Goal: Communication & Community: Answer question/provide support

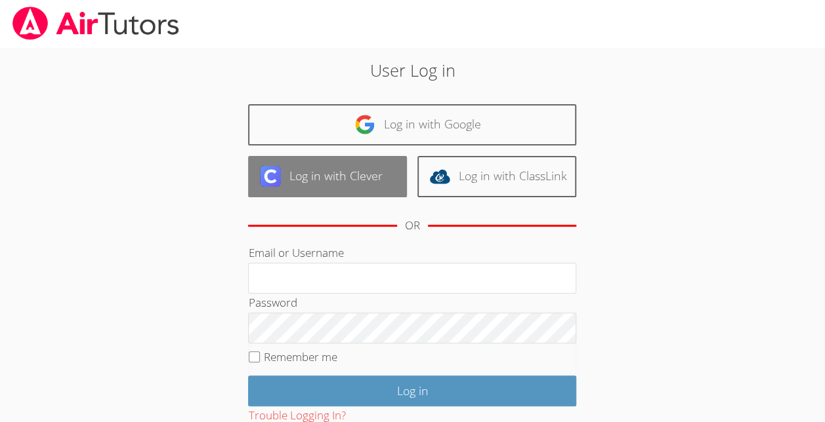
click at [395, 158] on link "Log in with Clever" at bounding box center [327, 176] width 159 height 41
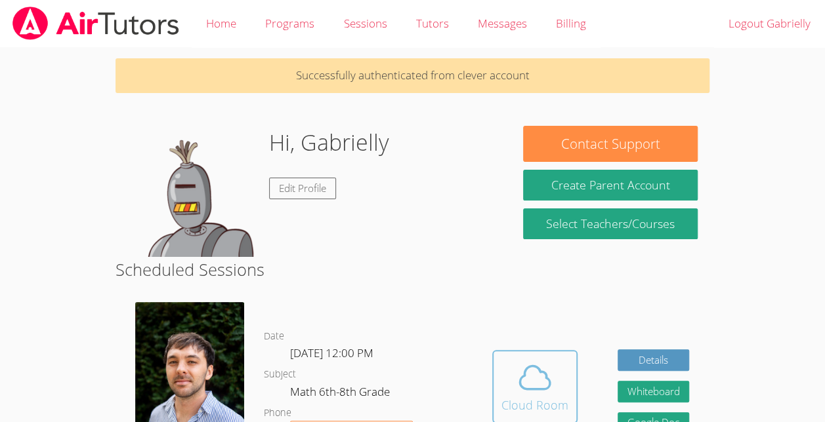
click at [531, 396] on icon at bounding box center [534, 377] width 37 height 37
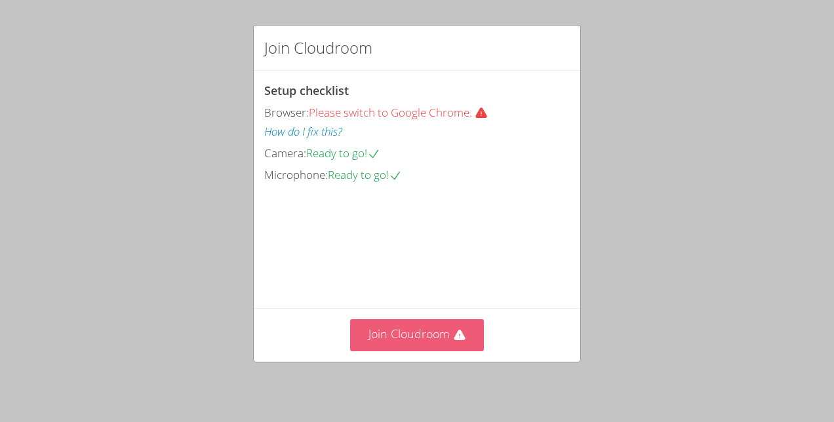
click at [441, 331] on button "Join Cloudroom" at bounding box center [417, 335] width 134 height 32
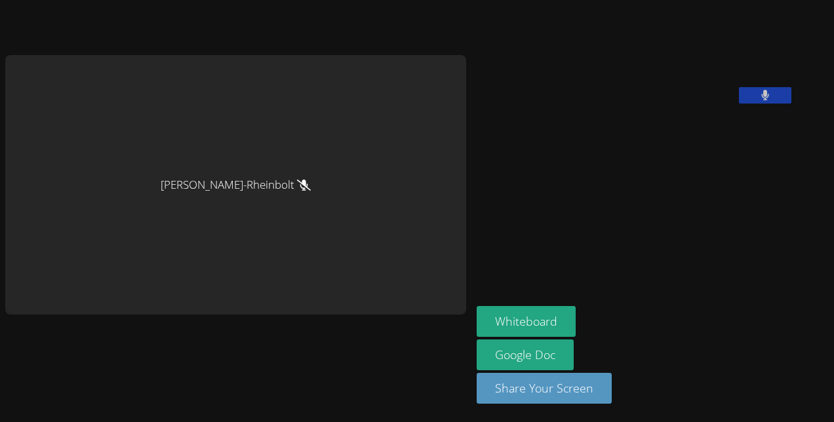
click at [739, 104] on button at bounding box center [765, 95] width 52 height 16
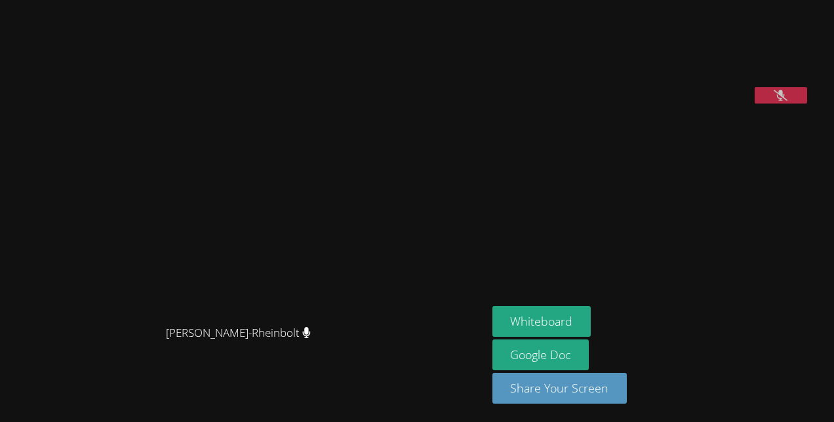
drag, startPoint x: 811, startPoint y: 176, endPoint x: 693, endPoint y: 68, distance: 159.7
click at [689, 68] on video at bounding box center [591, 54] width 197 height 98
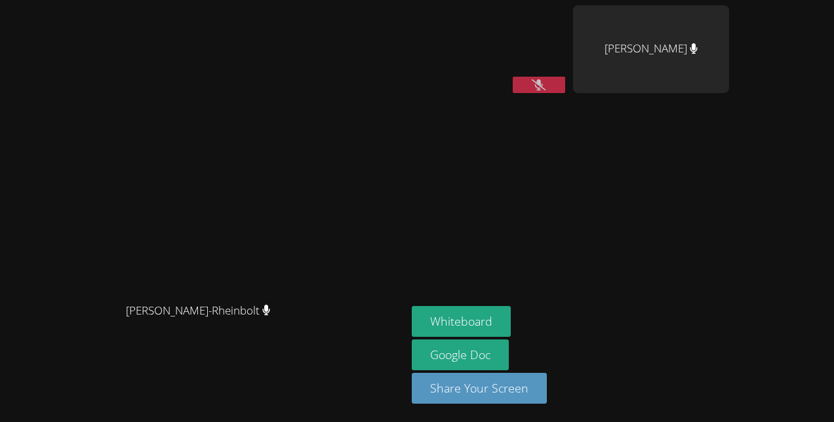
click at [565, 80] on button at bounding box center [539, 85] width 52 height 16
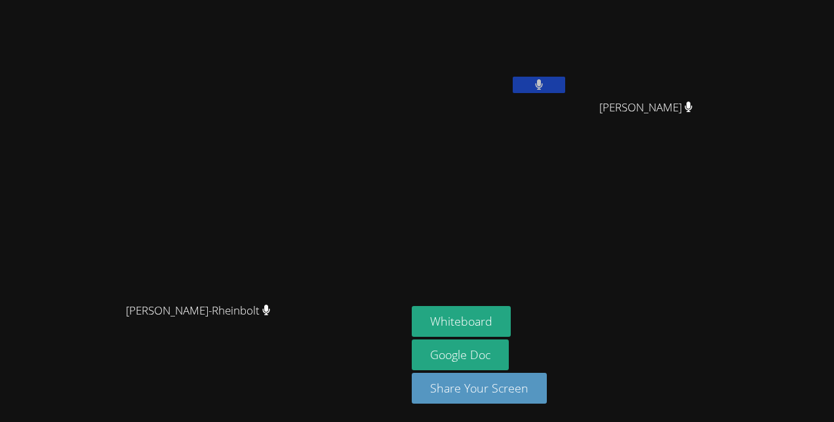
click at [565, 91] on button at bounding box center [539, 85] width 52 height 16
click at [565, 79] on button at bounding box center [539, 85] width 52 height 16
click at [543, 85] on icon at bounding box center [539, 84] width 8 height 11
click at [546, 89] on icon at bounding box center [539, 84] width 14 height 11
click at [565, 80] on button at bounding box center [539, 85] width 52 height 16
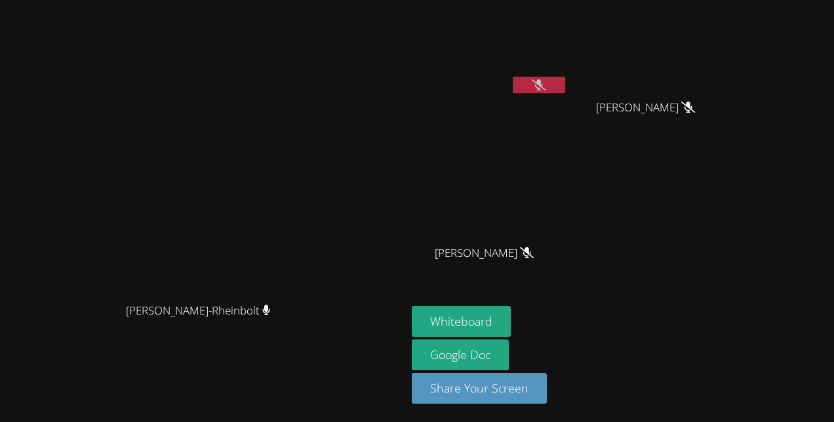
click at [546, 84] on icon at bounding box center [539, 84] width 14 height 11
click at [543, 82] on icon at bounding box center [539, 84] width 8 height 11
click at [565, 88] on button at bounding box center [539, 85] width 52 height 16
click at [565, 77] on button at bounding box center [539, 85] width 52 height 16
click at [565, 81] on button at bounding box center [539, 85] width 52 height 16
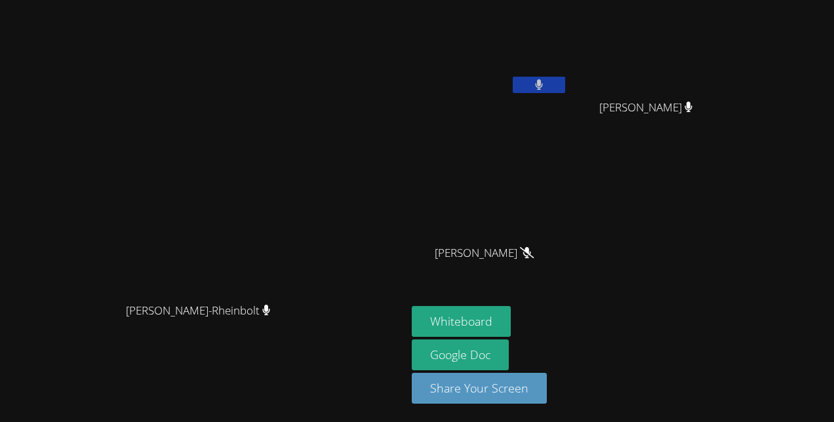
click at [565, 81] on button at bounding box center [539, 85] width 52 height 16
drag, startPoint x: 631, startPoint y: 80, endPoint x: 522, endPoint y: 52, distance: 113.0
click at [522, 52] on video at bounding box center [490, 49] width 156 height 88
click at [546, 85] on icon at bounding box center [539, 84] width 14 height 11
click at [565, 85] on button at bounding box center [539, 85] width 52 height 16
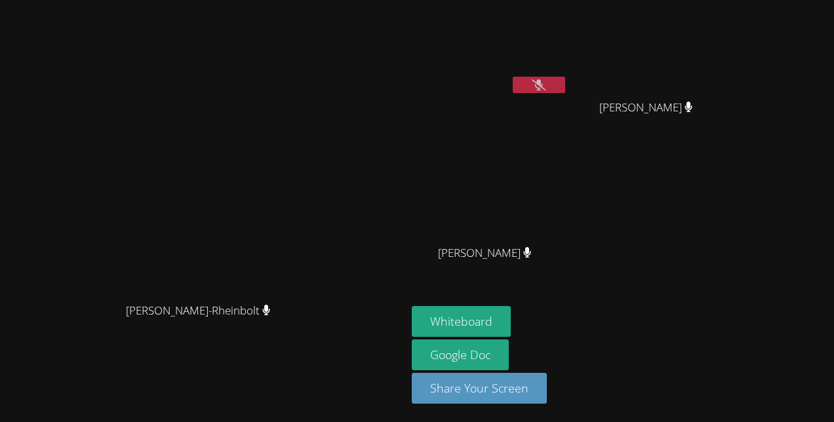
click at [565, 80] on button at bounding box center [539, 85] width 52 height 16
click at [544, 80] on icon at bounding box center [539, 84] width 9 height 11
click at [546, 79] on icon at bounding box center [539, 84] width 14 height 11
click at [544, 79] on icon at bounding box center [539, 84] width 9 height 11
click at [568, 70] on video at bounding box center [490, 49] width 156 height 88
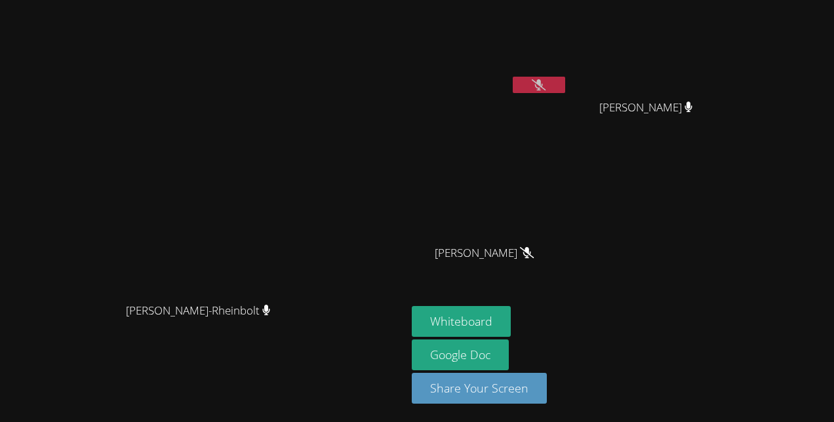
click at [546, 85] on icon at bounding box center [539, 84] width 14 height 11
click at [544, 85] on icon at bounding box center [539, 84] width 9 height 11
click at [565, 93] on div at bounding box center [539, 87] width 52 height 20
click at [546, 83] on icon at bounding box center [539, 84] width 14 height 11
drag, startPoint x: 640, startPoint y: 83, endPoint x: 621, endPoint y: 102, distance: 26.4
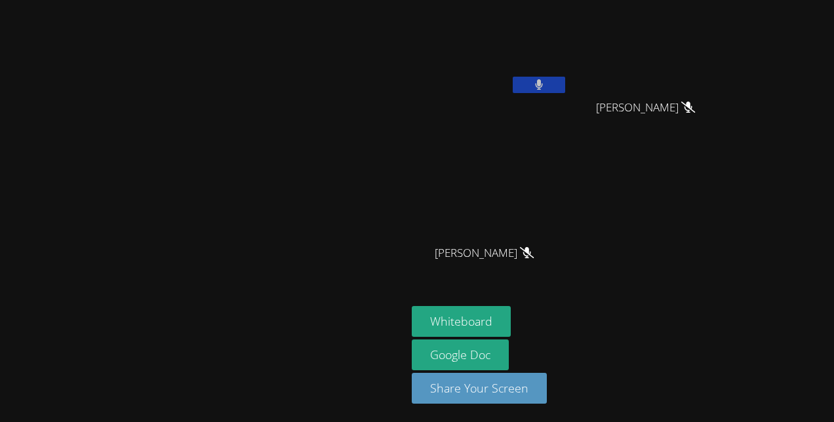
click at [568, 102] on div "Gabrielly Coelho Maia" at bounding box center [490, 75] width 156 height 140
click at [568, 75] on video at bounding box center [490, 49] width 156 height 88
click at [543, 85] on icon at bounding box center [539, 84] width 8 height 11
click at [546, 81] on icon at bounding box center [539, 84] width 14 height 11
click at [565, 80] on button at bounding box center [539, 85] width 52 height 16
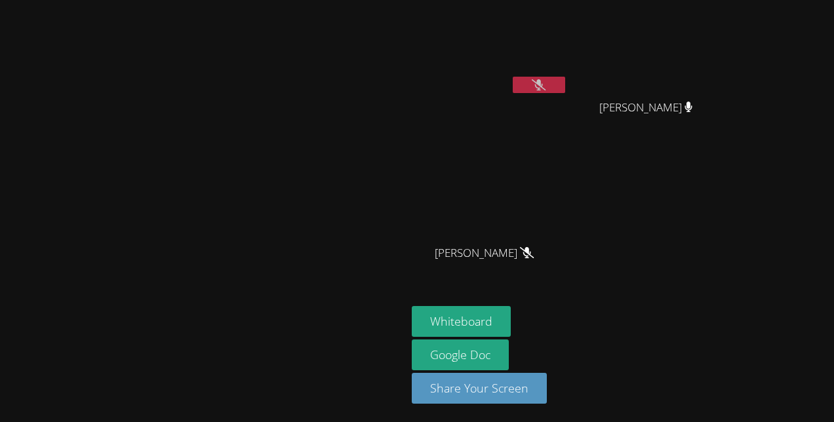
click at [565, 77] on button at bounding box center [539, 85] width 52 height 16
click at [568, 75] on video at bounding box center [490, 49] width 156 height 88
click at [543, 80] on icon at bounding box center [539, 84] width 8 height 11
click at [546, 80] on icon at bounding box center [539, 84] width 14 height 11
click at [565, 77] on button at bounding box center [539, 85] width 52 height 16
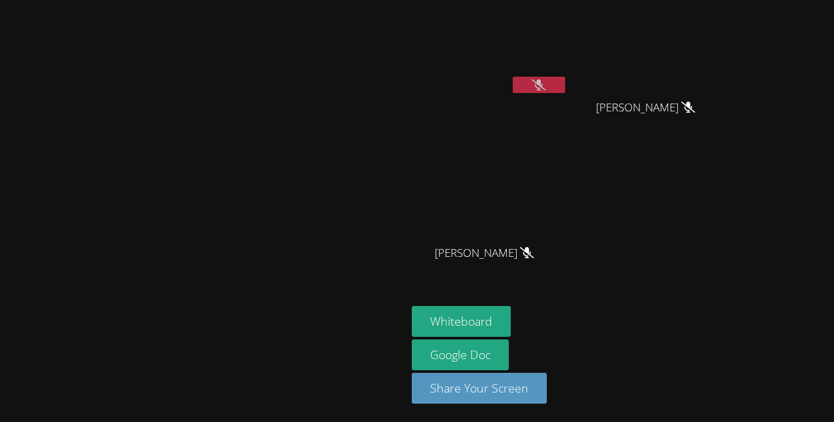
click at [546, 87] on icon at bounding box center [539, 84] width 14 height 11
click at [565, 88] on button at bounding box center [539, 85] width 52 height 16
click at [546, 81] on icon at bounding box center [539, 84] width 14 height 11
click at [565, 81] on button at bounding box center [539, 85] width 52 height 16
click at [546, 83] on icon at bounding box center [539, 84] width 14 height 11
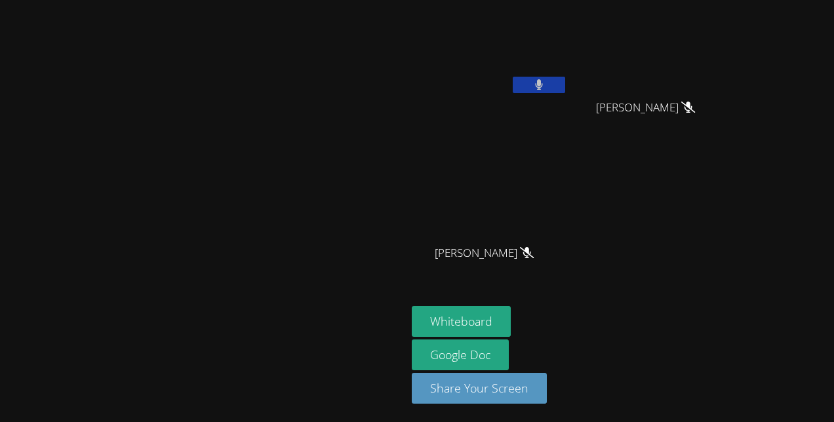
click at [565, 83] on button at bounding box center [539, 85] width 52 height 16
click at [568, 75] on video at bounding box center [490, 49] width 156 height 88
click at [565, 81] on button at bounding box center [539, 85] width 52 height 16
click at [565, 89] on button at bounding box center [539, 85] width 52 height 16
click at [565, 91] on button at bounding box center [539, 85] width 52 height 16
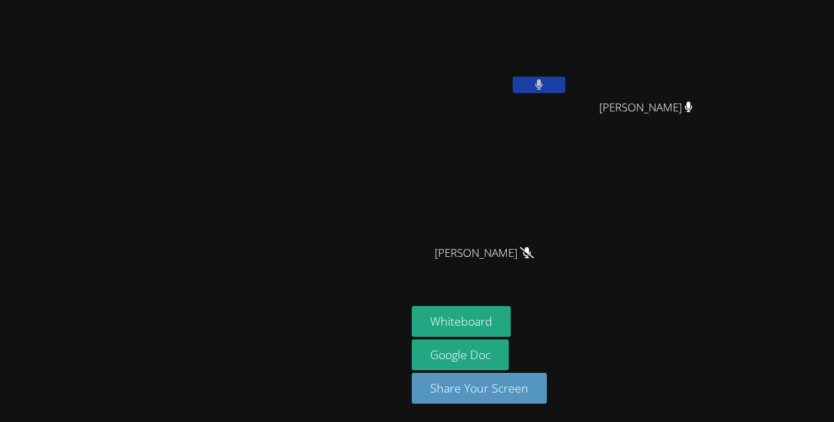
click at [565, 78] on button at bounding box center [539, 85] width 52 height 16
click at [565, 89] on button at bounding box center [539, 85] width 52 height 16
click at [565, 80] on button at bounding box center [539, 85] width 52 height 16
click at [546, 87] on icon at bounding box center [539, 84] width 14 height 11
click at [565, 83] on button at bounding box center [539, 85] width 52 height 16
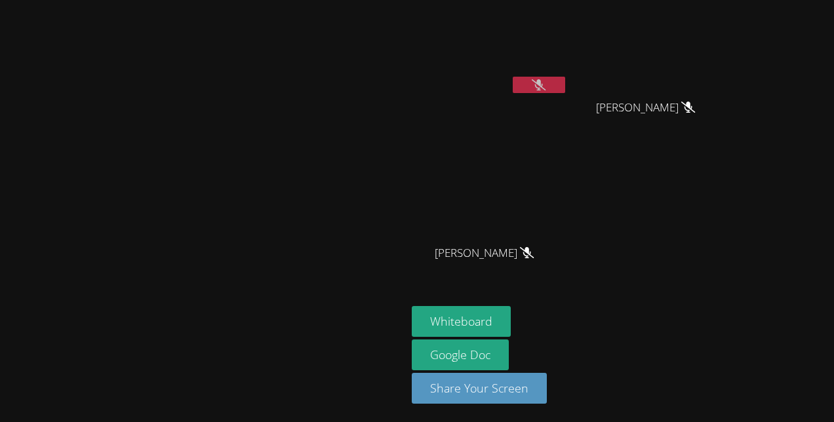
click at [565, 87] on button at bounding box center [539, 85] width 52 height 16
click at [546, 80] on icon at bounding box center [539, 84] width 14 height 11
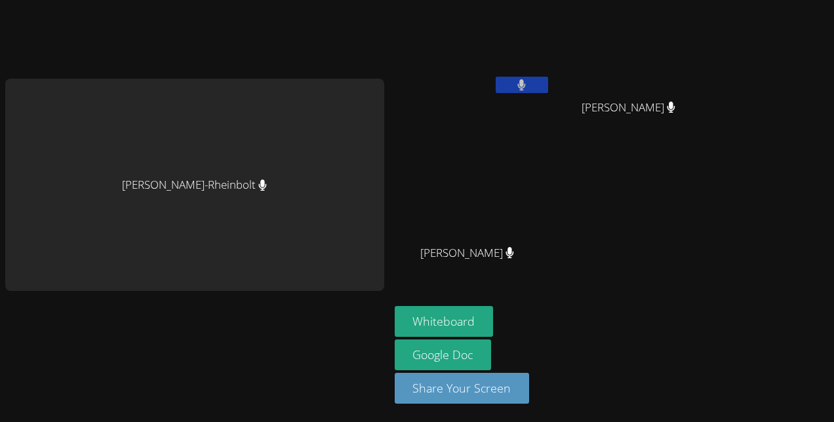
click at [518, 80] on icon at bounding box center [522, 84] width 9 height 11
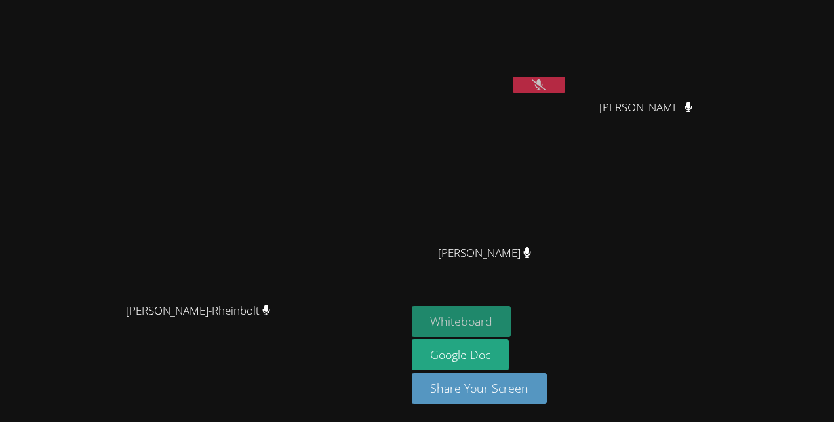
click at [511, 314] on button "Whiteboard" at bounding box center [461, 321] width 99 height 31
click at [531, 87] on button at bounding box center [539, 85] width 52 height 16
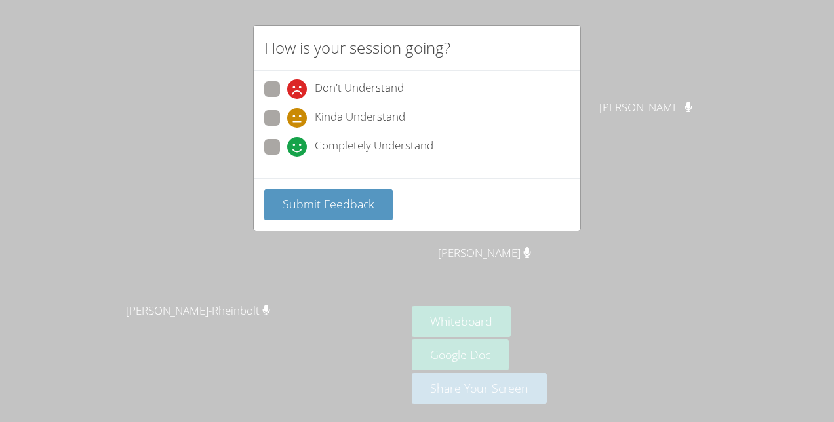
click at [602, 125] on div "How is your session going? Don't Understand Kinda Understand Completely Underst…" at bounding box center [417, 211] width 834 height 422
click at [374, 201] on button "Submit Feedback" at bounding box center [328, 205] width 129 height 31
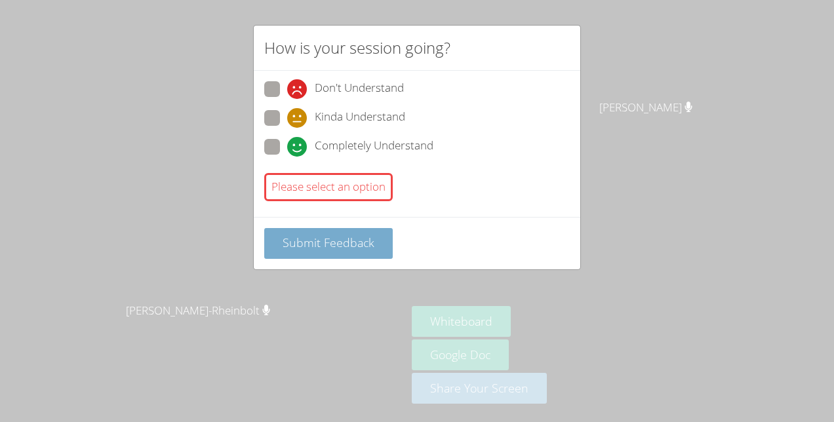
click at [337, 236] on span "Submit Feedback" at bounding box center [329, 243] width 92 height 16
click at [282, 84] on label "Don't Understand" at bounding box center [334, 90] width 140 height 18
click at [287, 84] on input "Don't Understand" at bounding box center [292, 86] width 11 height 11
radio input "true"
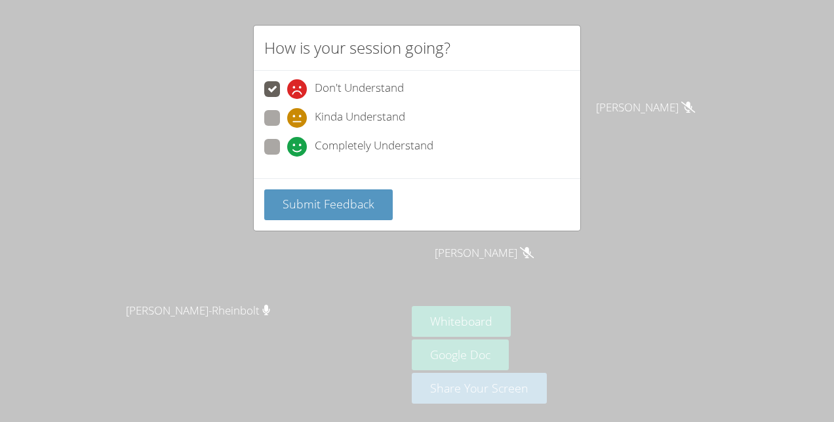
click at [287, 139] on icon at bounding box center [297, 147] width 20 height 20
click at [287, 139] on input "Completely Understand" at bounding box center [292, 144] width 11 height 11
radio input "true"
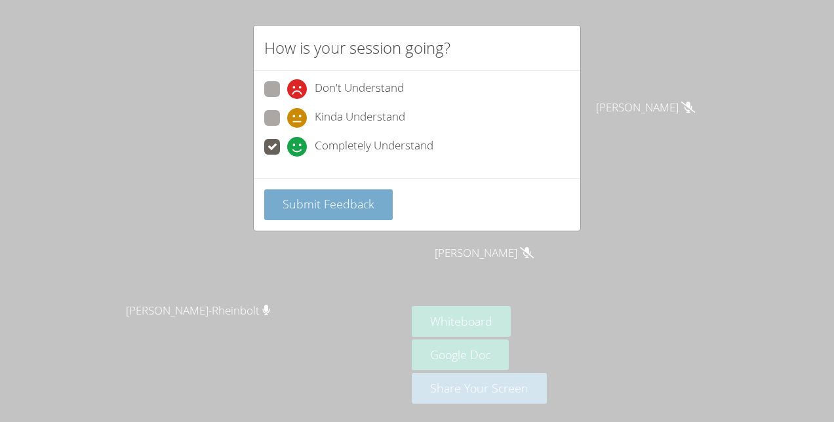
click at [333, 192] on button "Submit Feedback" at bounding box center [328, 205] width 129 height 31
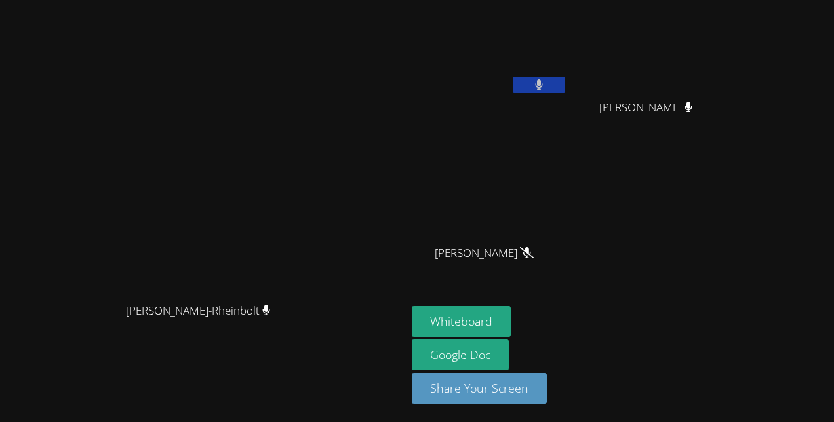
click at [565, 81] on button at bounding box center [539, 85] width 52 height 16
click at [562, 79] on button at bounding box center [539, 85] width 52 height 16
